Goal: Complete application form

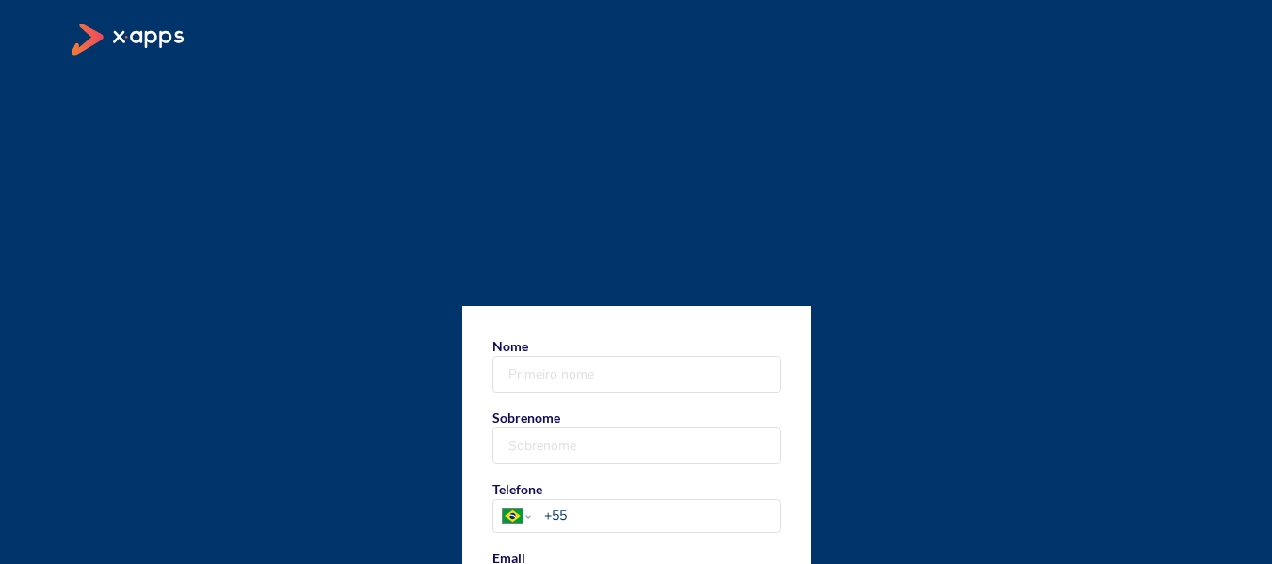
type input "Marilsa"
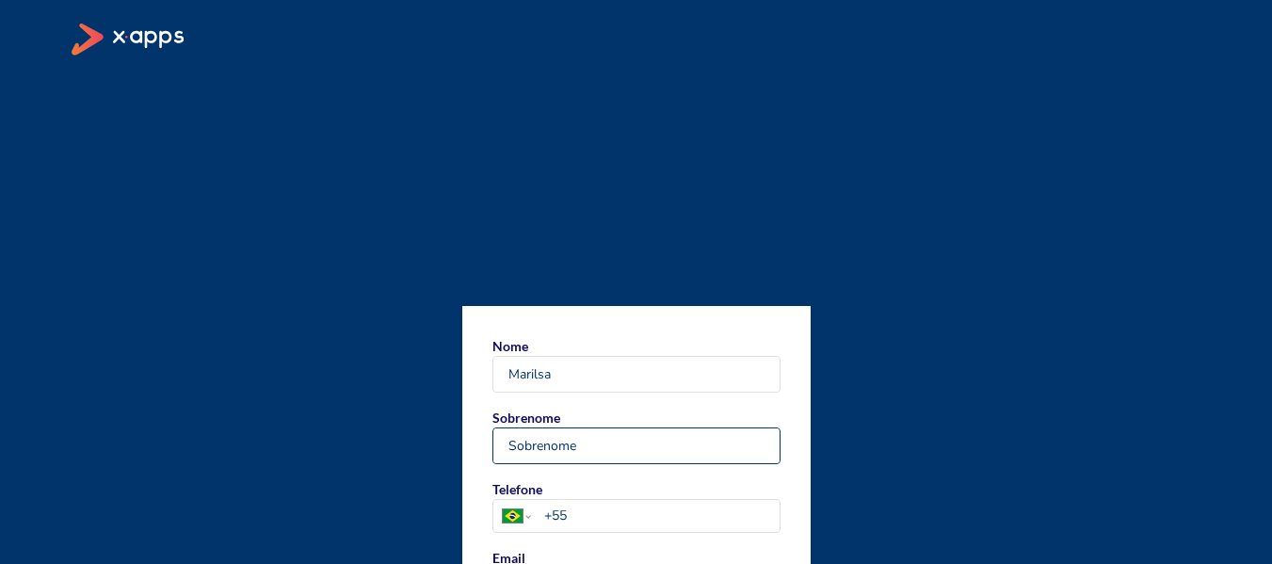
type input "[PERSON_NAME] Da [PERSON_NAME]"
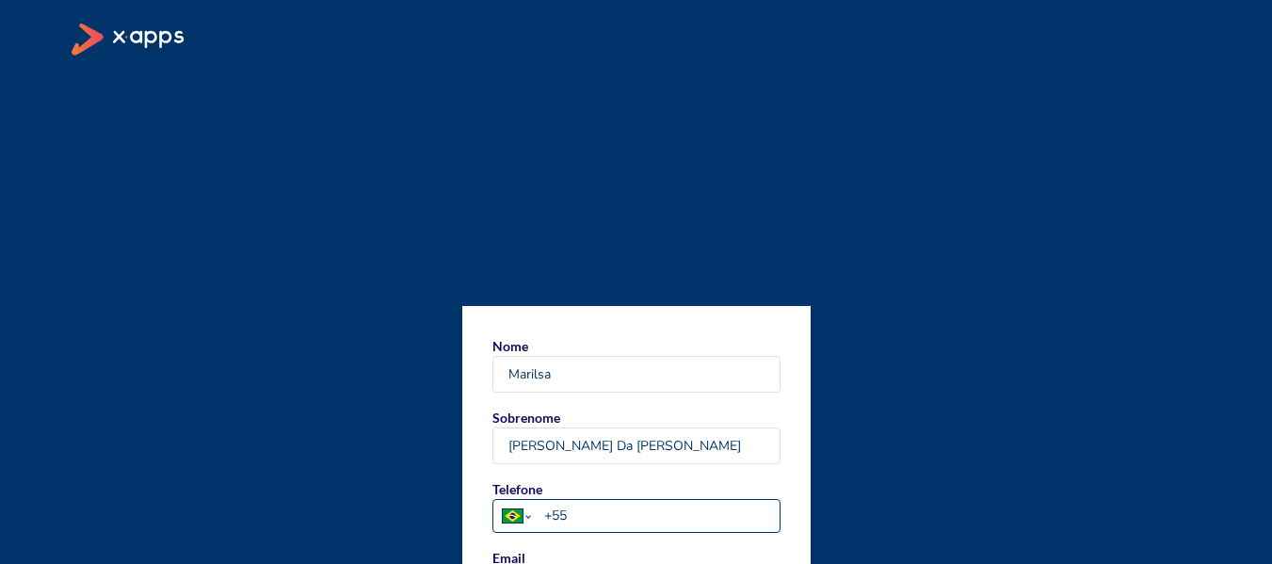
select select "PT"
type input "+351"
type input "[EMAIL_ADDRESS][DOMAIN_NAME]"
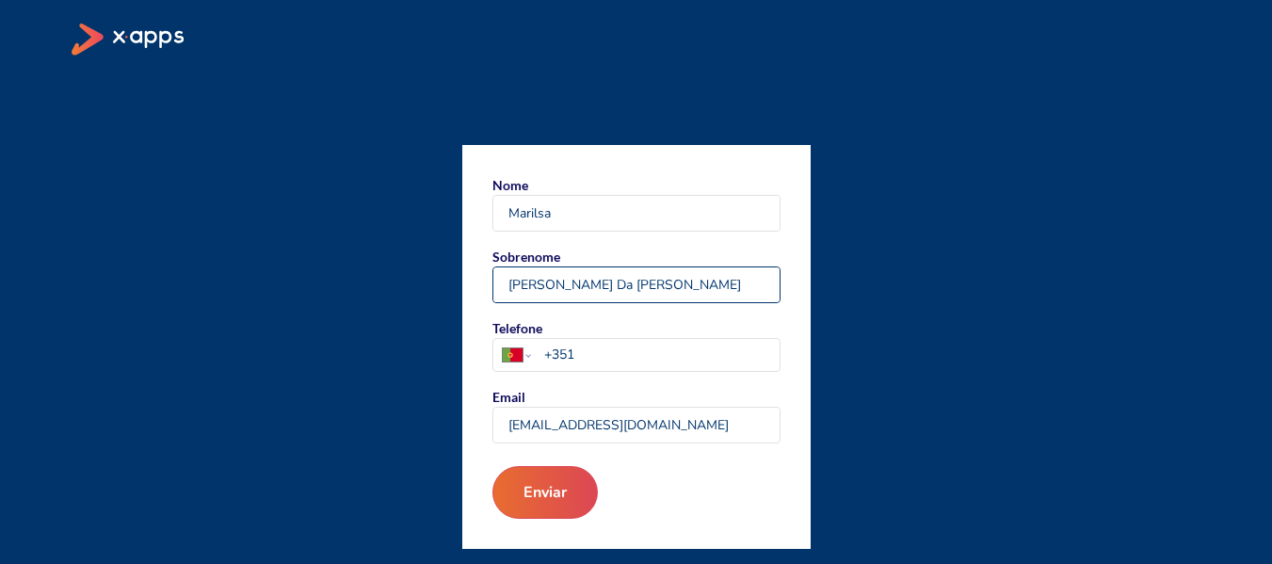
drag, startPoint x: 565, startPoint y: 284, endPoint x: 795, endPoint y: 283, distance: 229.8
click at [795, 283] on form "Nome Marilsa Sobrenome [PERSON_NAME] Da [PERSON_NAME] Telefone [GEOGRAPHIC_DATA…" at bounding box center [636, 347] width 348 height 404
type input "Nogueira"
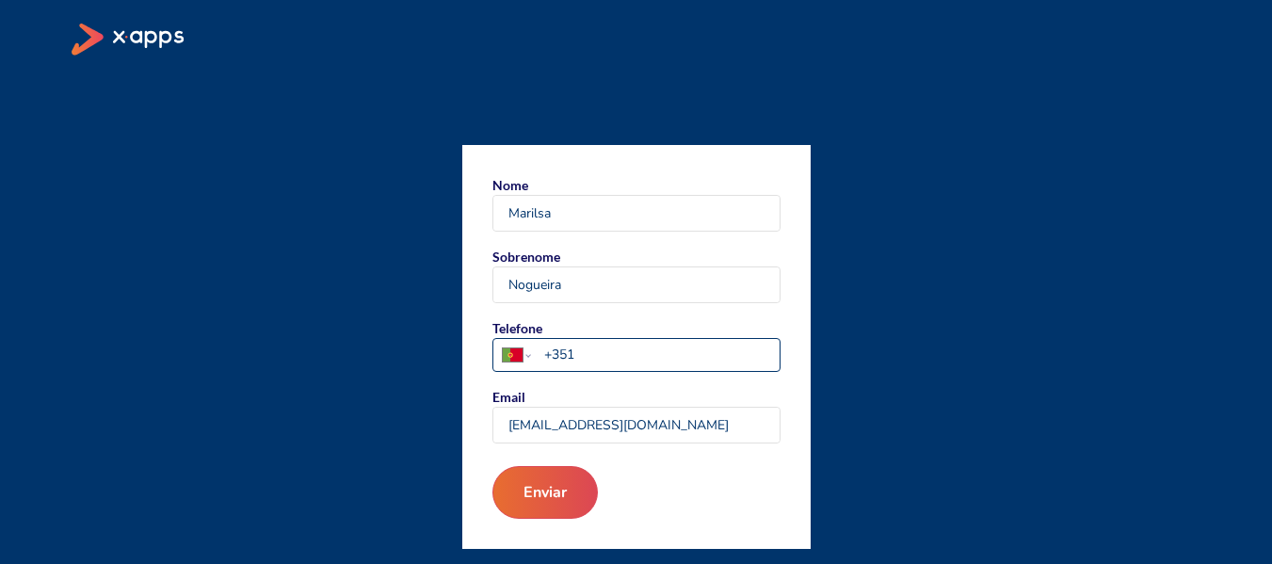
click at [568, 358] on input "+351" at bounding box center [661, 355] width 234 height 20
click at [579, 351] on input "+351" at bounding box center [661, 355] width 234 height 20
type input "[PHONE_NUMBER]"
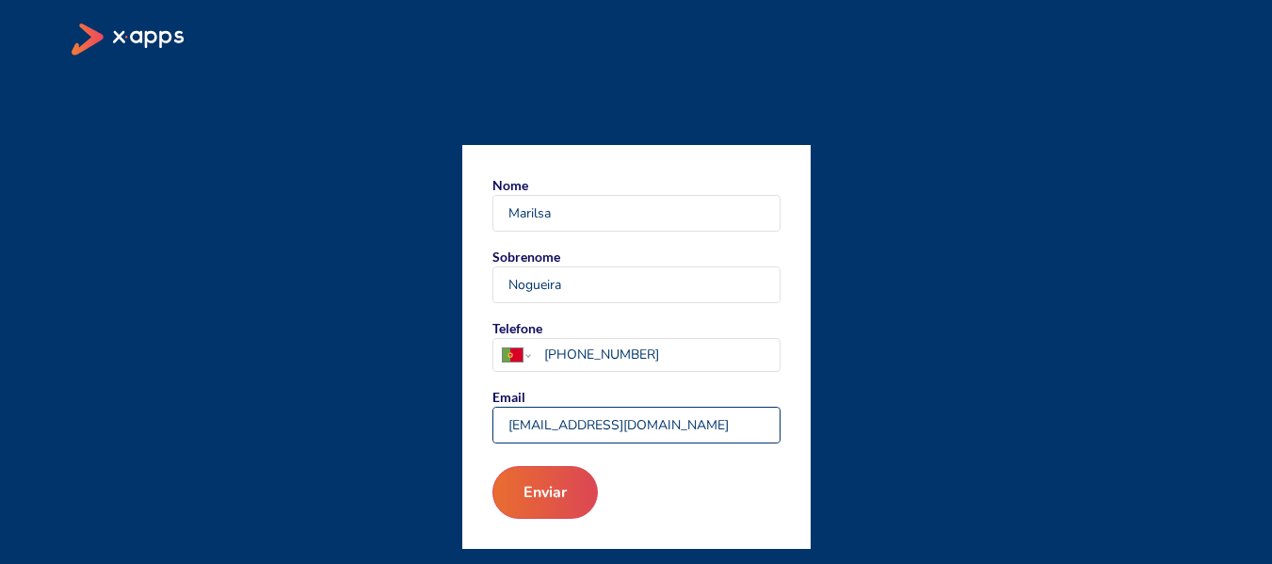
drag, startPoint x: 615, startPoint y: 423, endPoint x: 404, endPoint y: 423, distance: 210.9
click at [404, 423] on div "[GEOGRAPHIC_DATA] Marilsa Sobrenome Nogueira Telefone [GEOGRAPHIC_DATA] [GEOGRA…" at bounding box center [637, 347] width 1130 height 404
type input "[EMAIL_ADDRESS][DOMAIN_NAME]"
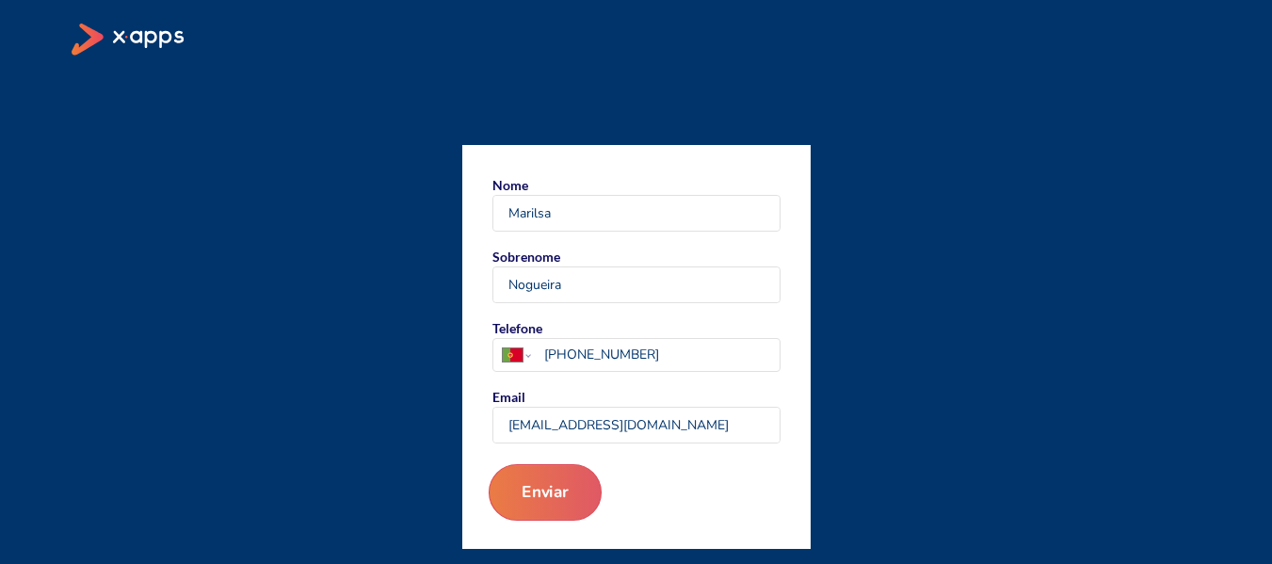
click at [554, 491] on button "Enviar" at bounding box center [544, 492] width 113 height 57
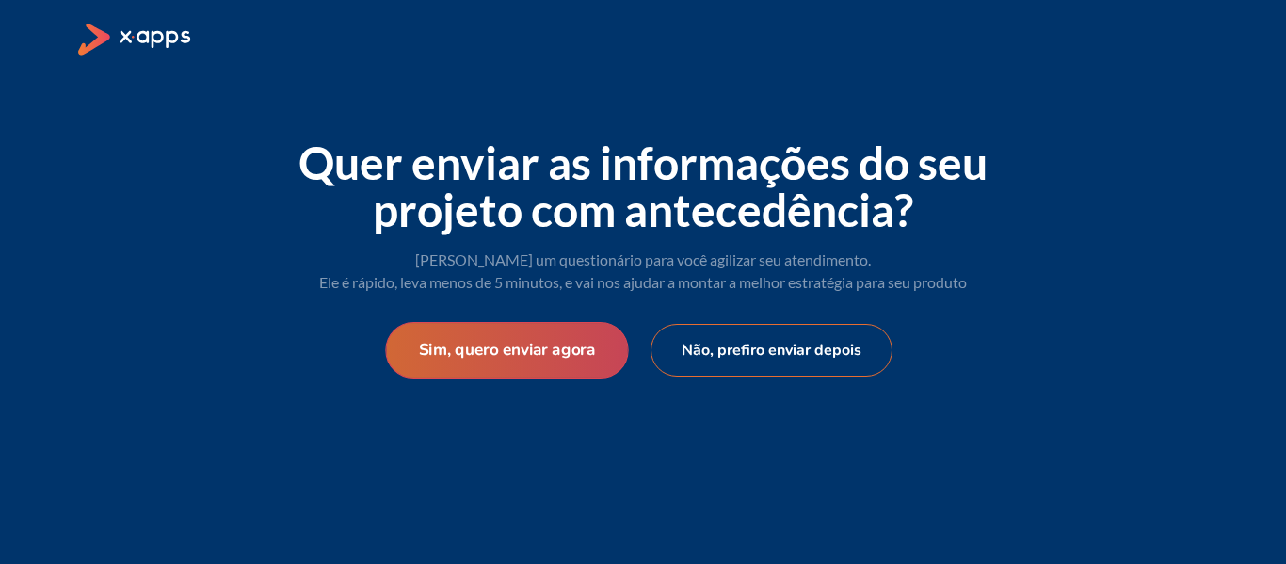
click at [523, 351] on button "Sim, quero enviar agora" at bounding box center [506, 350] width 243 height 57
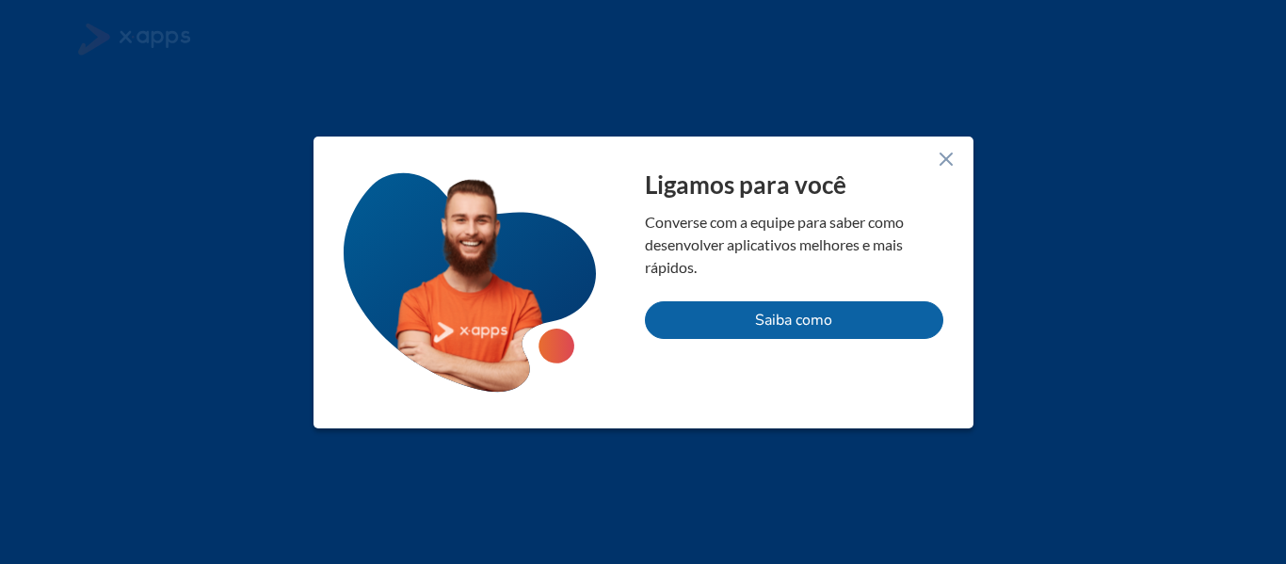
click at [949, 154] on line at bounding box center [946, 158] width 11 height 11
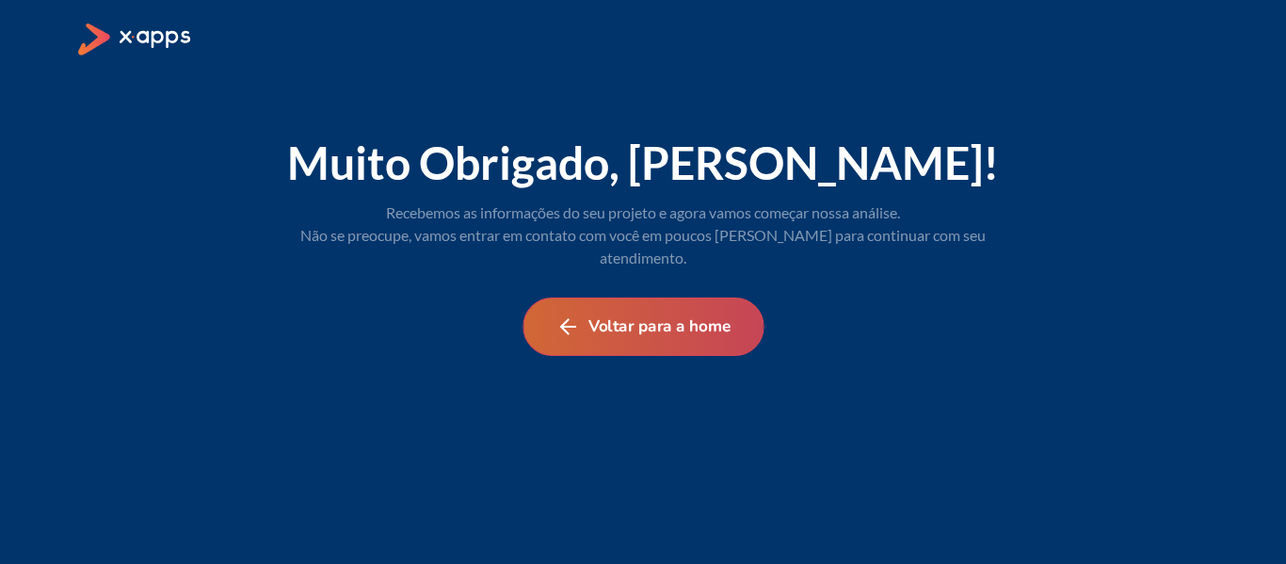
click at [660, 300] on button "Voltar para a home" at bounding box center [643, 327] width 241 height 58
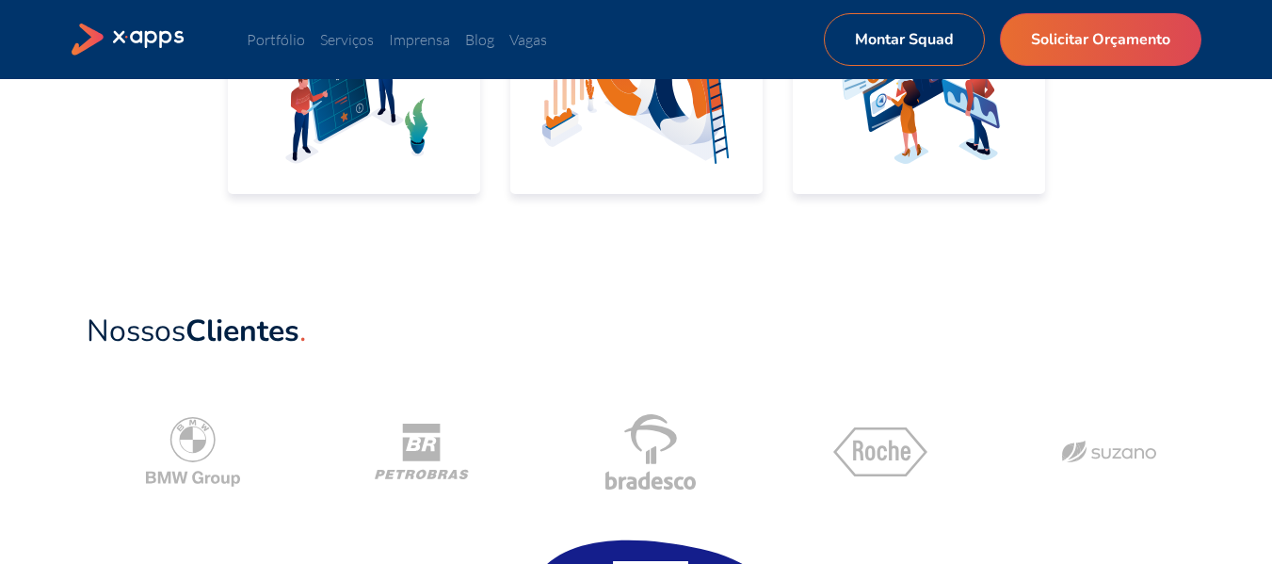
scroll to position [942, 0]
